Goal: Task Accomplishment & Management: Use online tool/utility

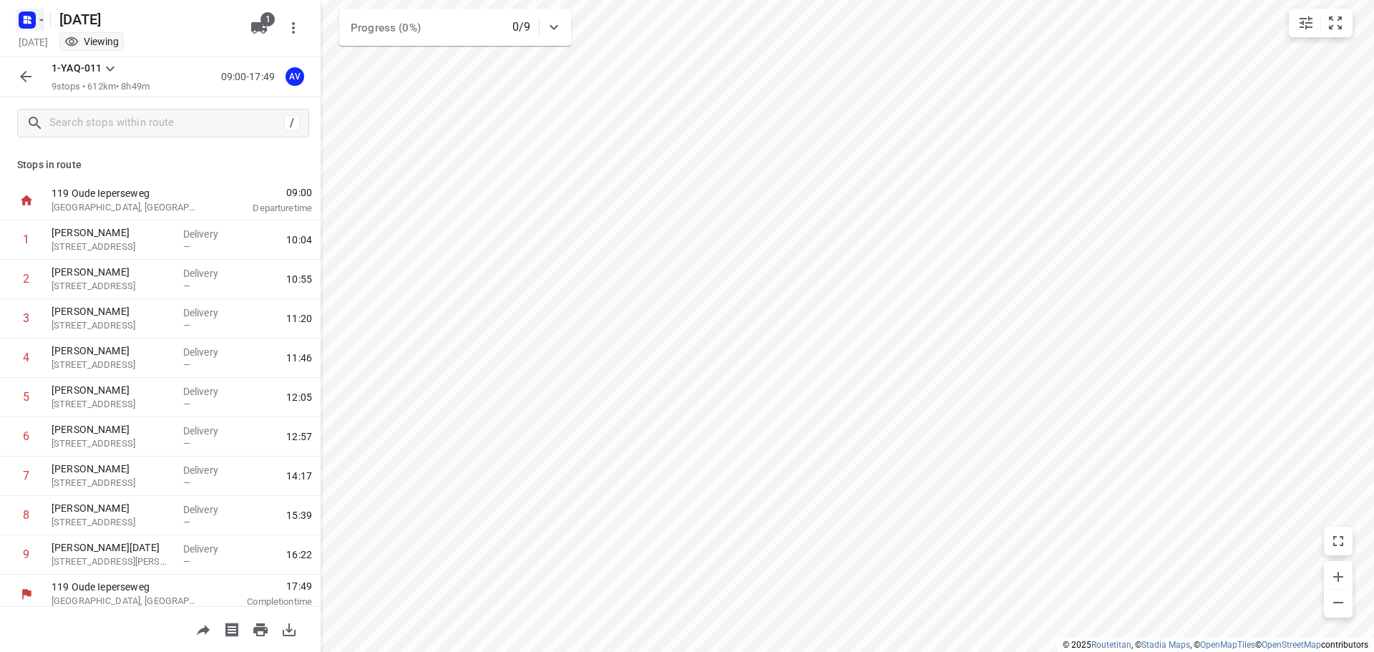
click at [37, 22] on icon "button" at bounding box center [41, 19] width 11 height 11
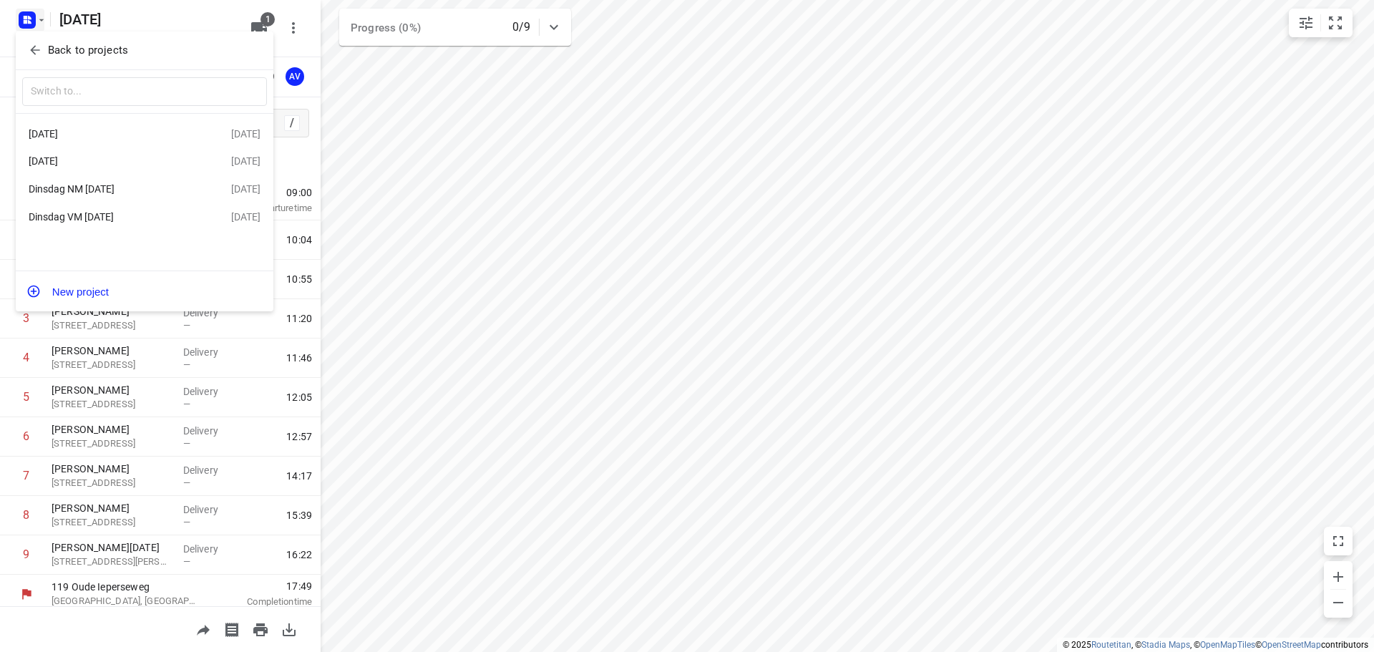
click at [123, 222] on div "Dinsdag VM [DATE]" at bounding box center [111, 216] width 165 height 11
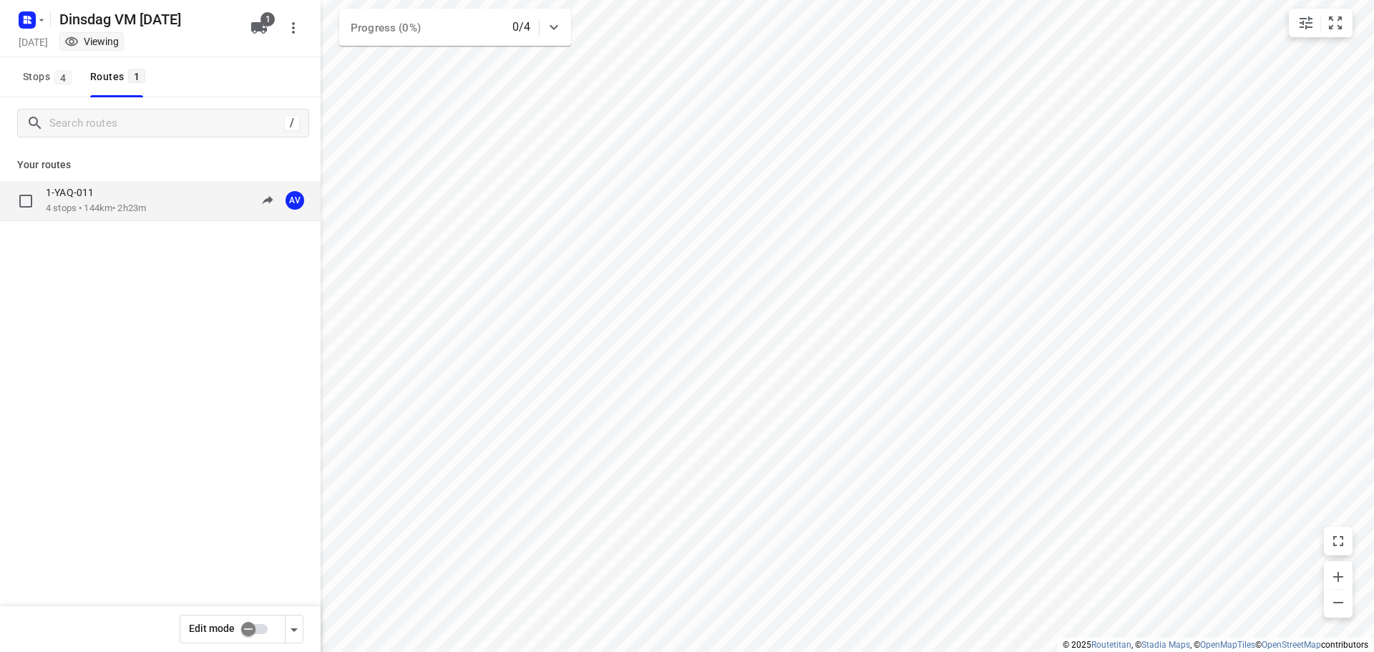
click at [145, 210] on p "4 stops • 144km • 2h23m" at bounding box center [96, 209] width 100 height 14
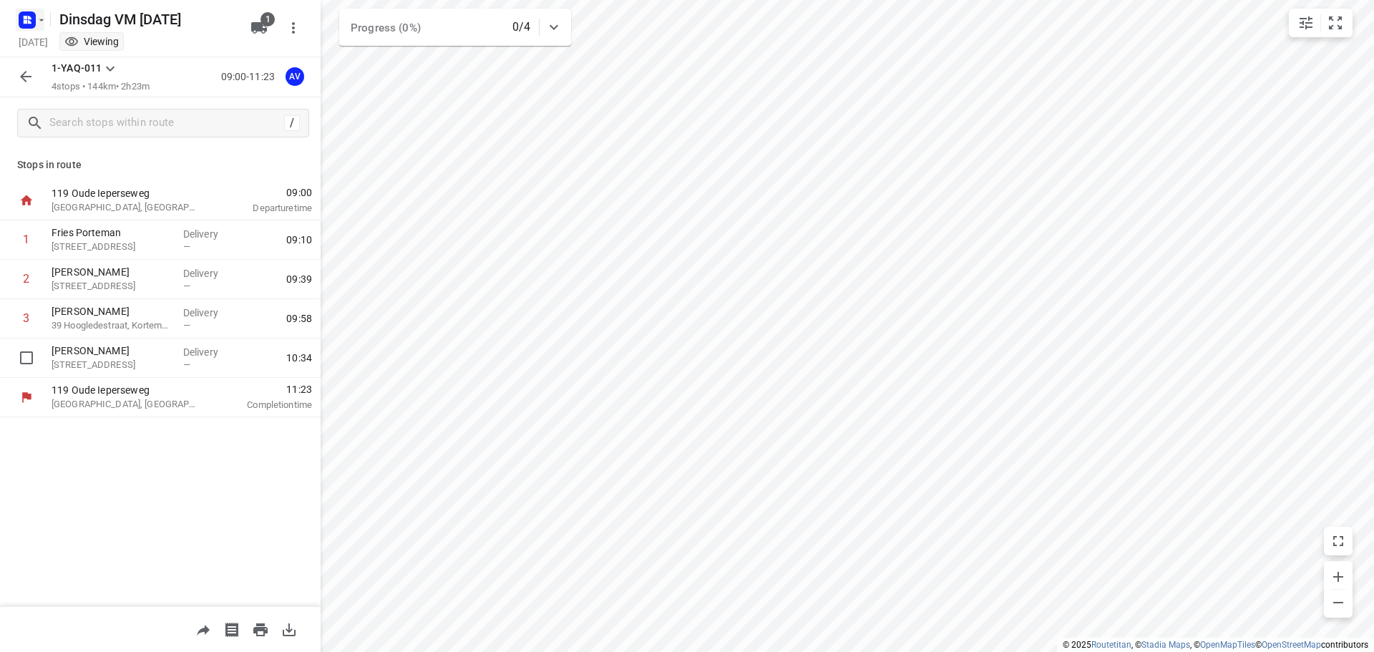
click at [35, 26] on icon "button" at bounding box center [27, 20] width 23 height 23
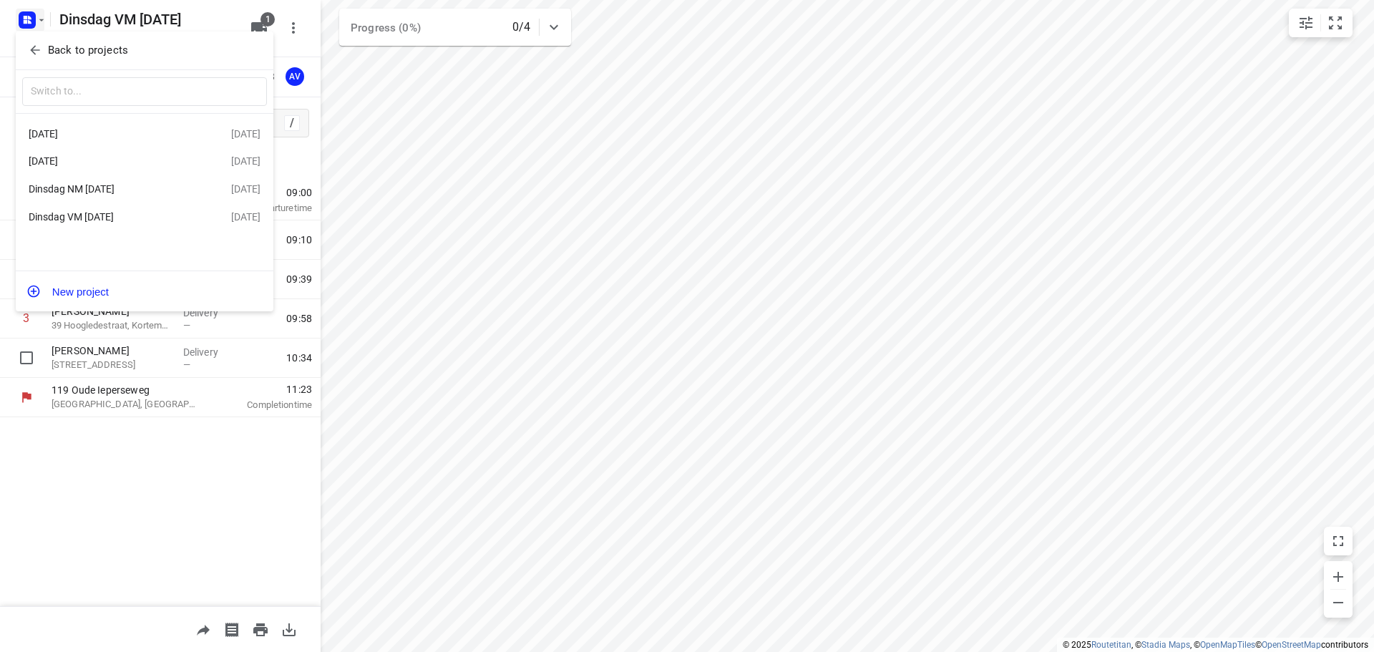
click at [117, 193] on div "Dinsdag NM [DATE]" at bounding box center [111, 188] width 165 height 11
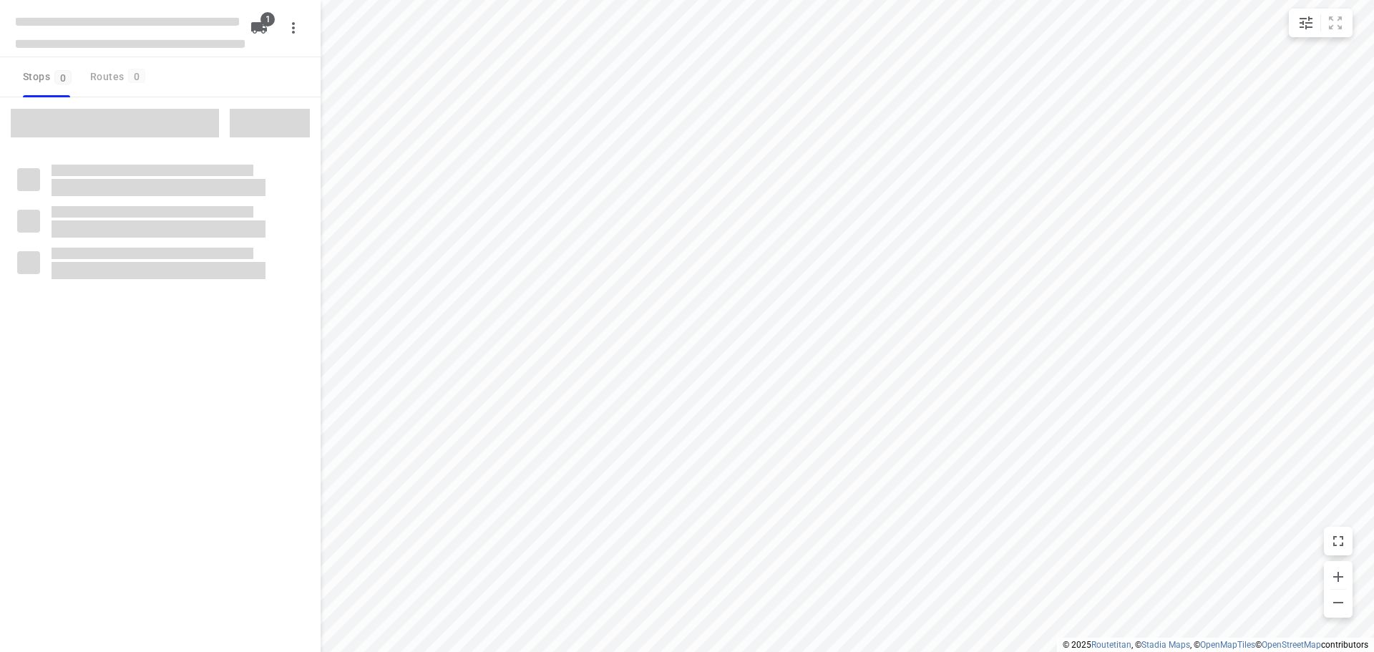
type input "distance"
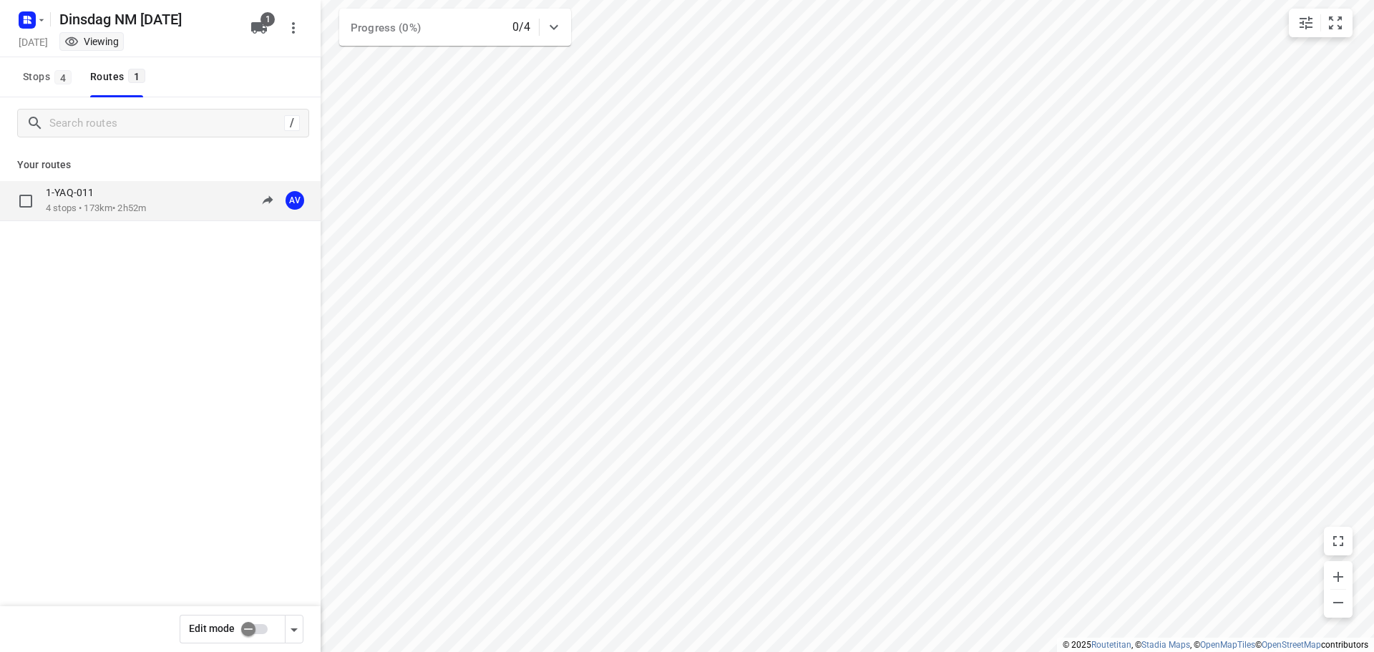
click at [165, 200] on div "1-YAQ-011 4 stops • 173km • 2h52m 13:00-15:52 AV" at bounding box center [183, 200] width 275 height 29
